Goal: Find specific page/section: Find specific page/section

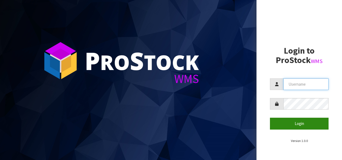
type input "OKAB"
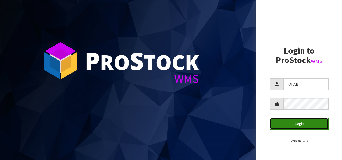
click at [293, 125] on button "Login" at bounding box center [299, 124] width 59 height 12
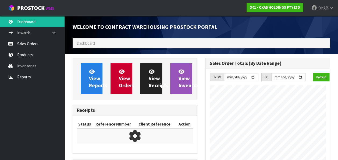
scroll to position [265, 133]
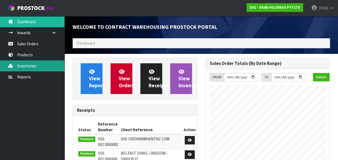
click at [27, 63] on link "Inventories" at bounding box center [32, 65] width 65 height 11
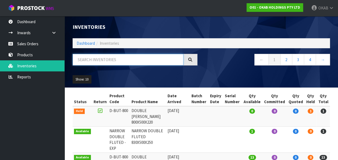
click at [105, 61] on input "text" at bounding box center [128, 60] width 111 height 12
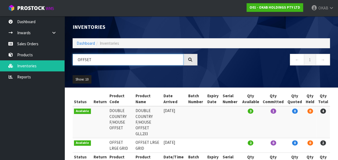
scroll to position [10, 0]
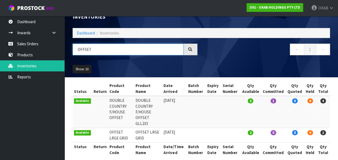
drag, startPoint x: 98, startPoint y: 49, endPoint x: 67, endPoint y: 48, distance: 31.0
click at [67, 48] on header "Inventories Dashboard Inventories OFFSET ← 1 → Show: 10 5 10 25 50 All Show Sto…" at bounding box center [202, 41] width 274 height 71
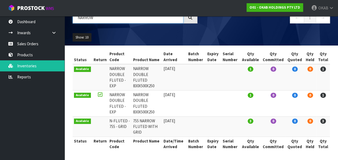
scroll to position [0, 0]
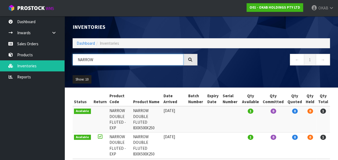
drag, startPoint x: 98, startPoint y: 59, endPoint x: 68, endPoint y: 60, distance: 29.6
click at [69, 60] on div "NARROW" at bounding box center [135, 62] width 133 height 16
drag, startPoint x: 93, startPoint y: 58, endPoint x: 65, endPoint y: 60, distance: 28.3
click at [65, 60] on header "Inventories Dashboard Inventories FLUTED ← 1 → Show: 10 5 10 25 50 All Show Sto…" at bounding box center [202, 51] width 274 height 71
type input "OFF"
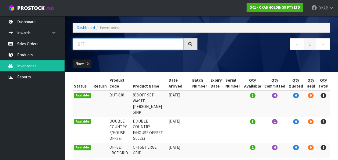
scroll to position [30, 0]
